Goal: Task Accomplishment & Management: Use online tool/utility

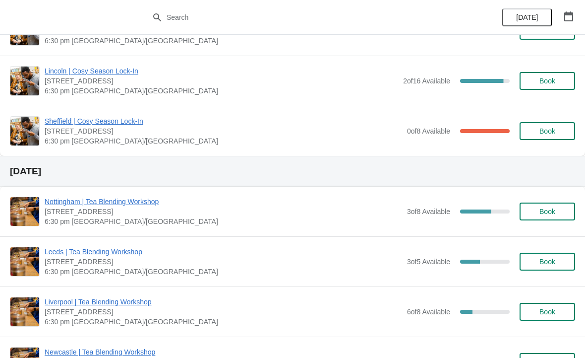
scroll to position [1114, 0]
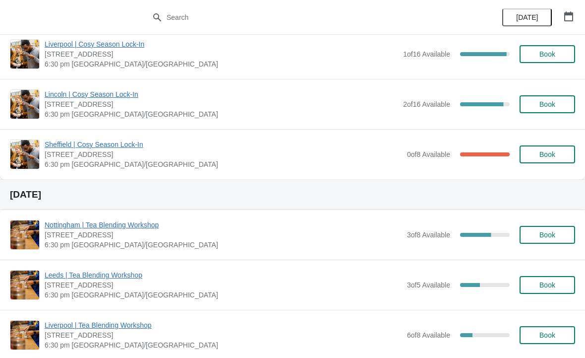
click at [117, 142] on span "Sheffield | Cosy Season Lock-In" at bounding box center [224, 144] width 358 height 10
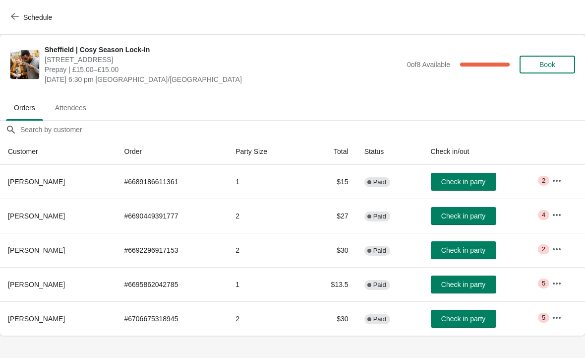
click at [559, 177] on icon "button" at bounding box center [557, 181] width 10 height 10
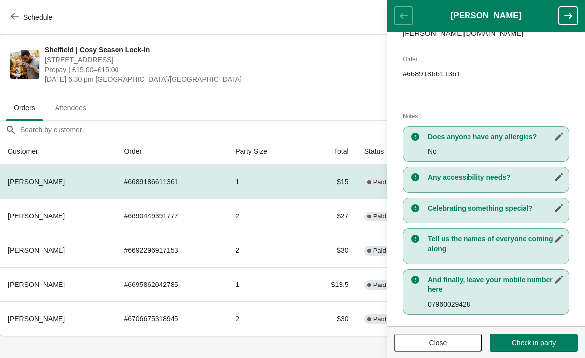
scroll to position [149, 0]
click at [417, 345] on span "Close" at bounding box center [438, 342] width 70 height 8
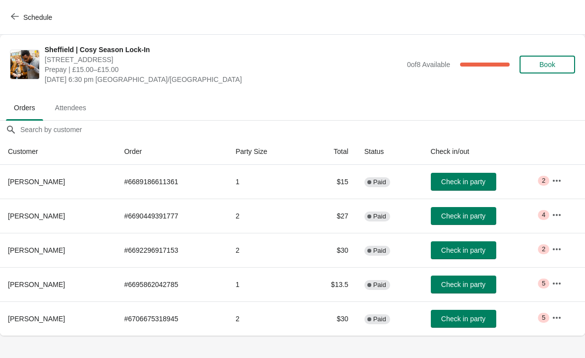
click at [467, 178] on span "Check in party" at bounding box center [463, 182] width 44 height 8
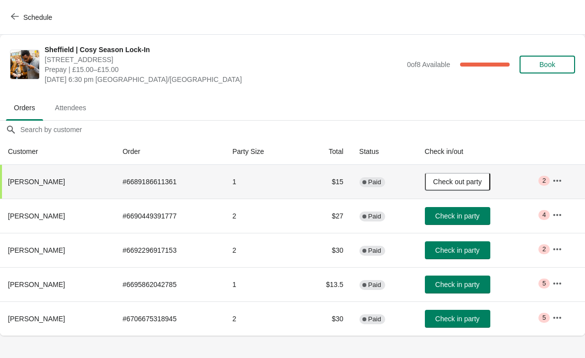
click at [558, 313] on icon "button" at bounding box center [558, 317] width 10 height 10
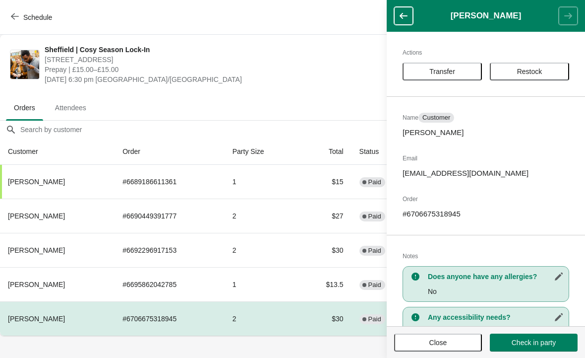
click at [331, 77] on span "[DATE] 6:30 pm [GEOGRAPHIC_DATA]/[GEOGRAPHIC_DATA]" at bounding box center [224, 79] width 358 height 10
click at [440, 340] on span "Close" at bounding box center [439, 342] width 18 height 8
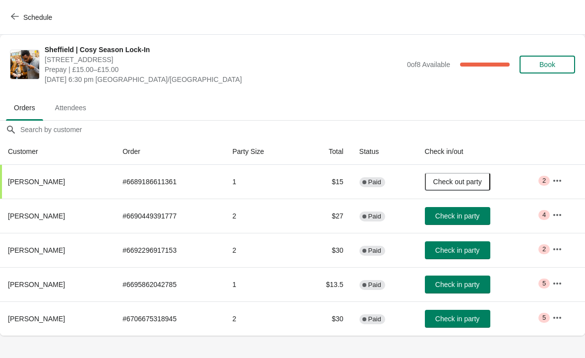
click at [561, 316] on icon "button" at bounding box center [558, 317] width 10 height 10
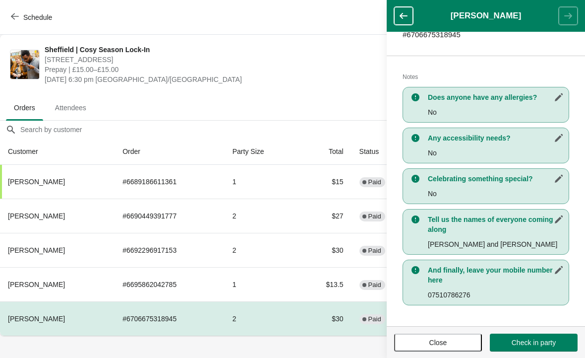
scroll to position [179, 0]
click at [533, 343] on span "Check in party" at bounding box center [534, 342] width 44 height 8
click at [455, 341] on span "Close" at bounding box center [438, 342] width 70 height 8
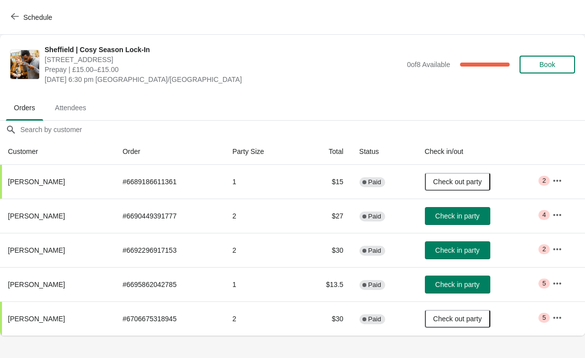
click at [472, 215] on span "Check in party" at bounding box center [457, 216] width 44 height 8
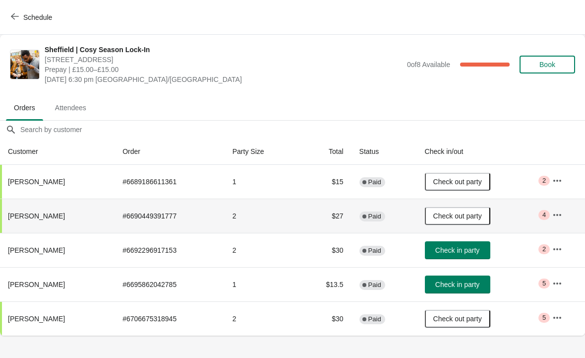
click at [556, 215] on icon "button" at bounding box center [558, 215] width 10 height 10
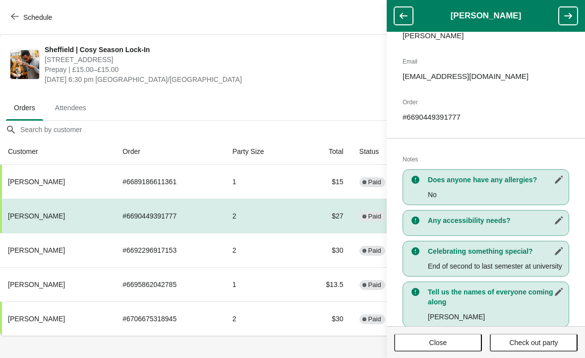
scroll to position [100, 0]
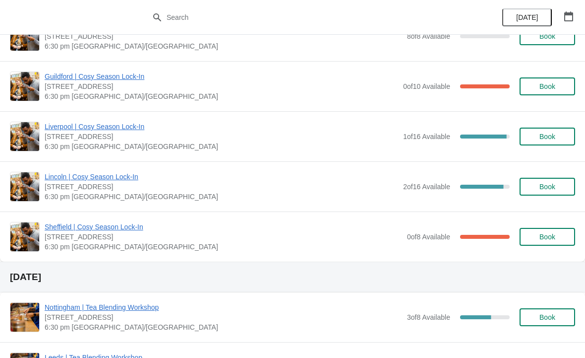
scroll to position [1040, 0]
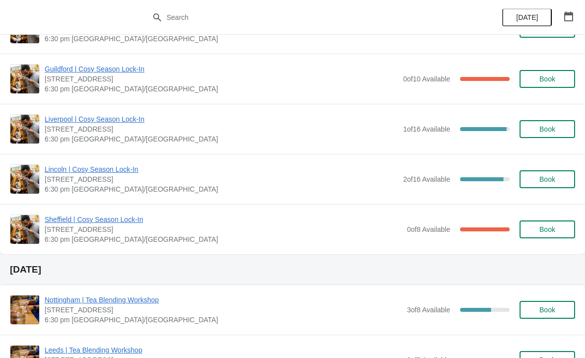
click at [69, 224] on span "Sheffield | Cosy Season Lock-In" at bounding box center [224, 219] width 358 height 10
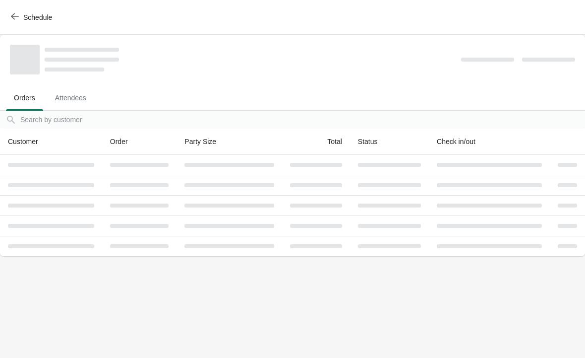
scroll to position [0, 0]
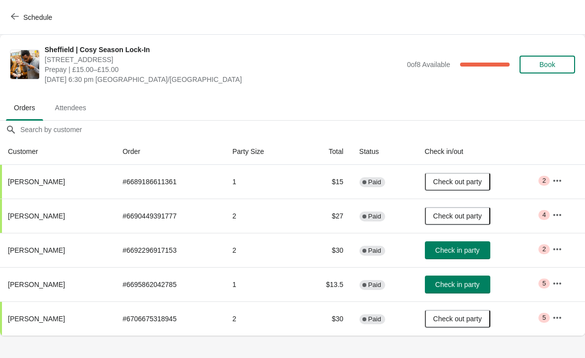
click at [461, 253] on span "Check in party" at bounding box center [457, 250] width 44 height 8
click at [446, 281] on span "Check in party" at bounding box center [457, 284] width 44 height 8
